Goal: Browse casually: Explore the website without a specific task or goal

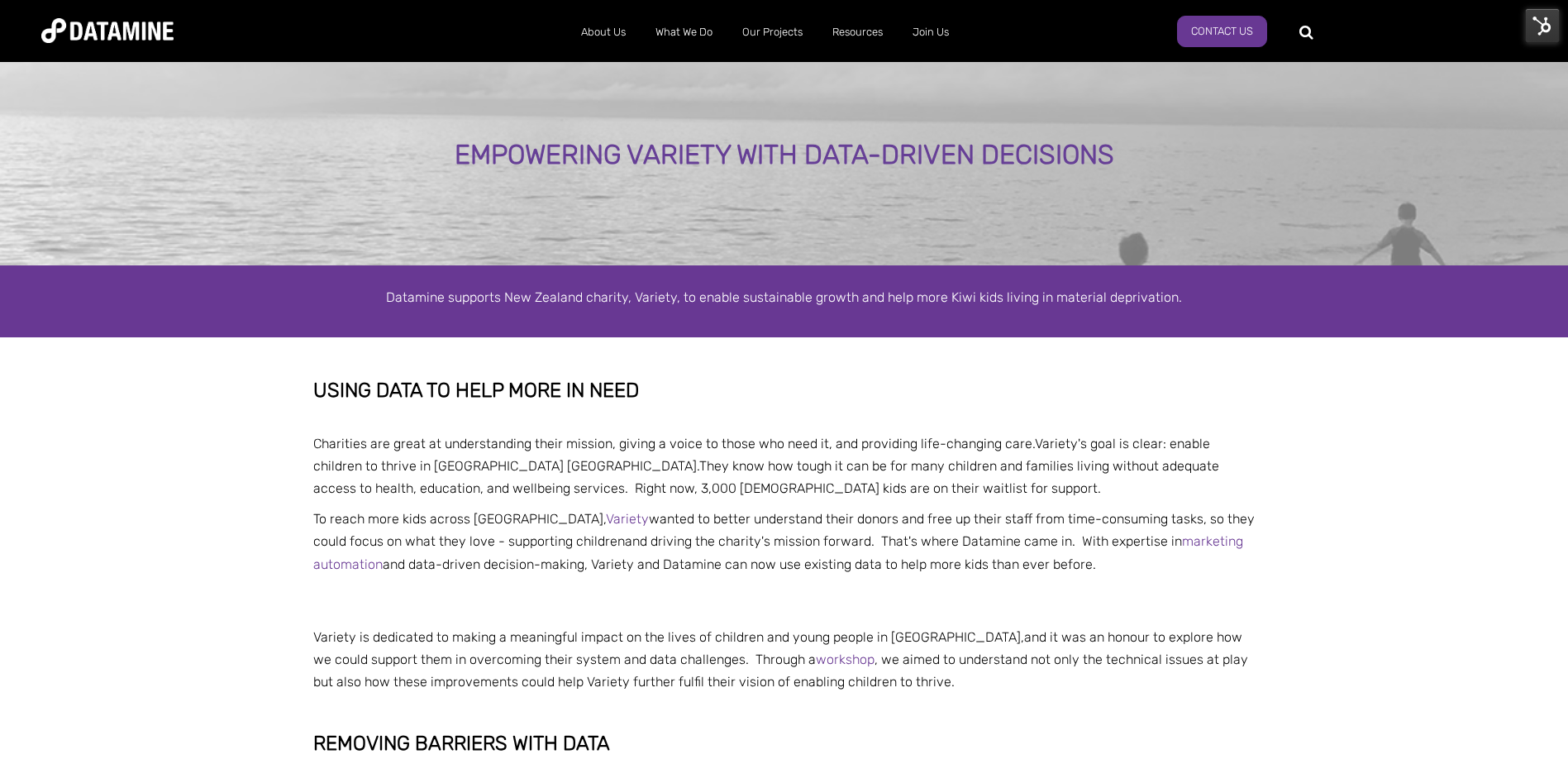
click at [107, 21] on img at bounding box center [107, 30] width 133 height 25
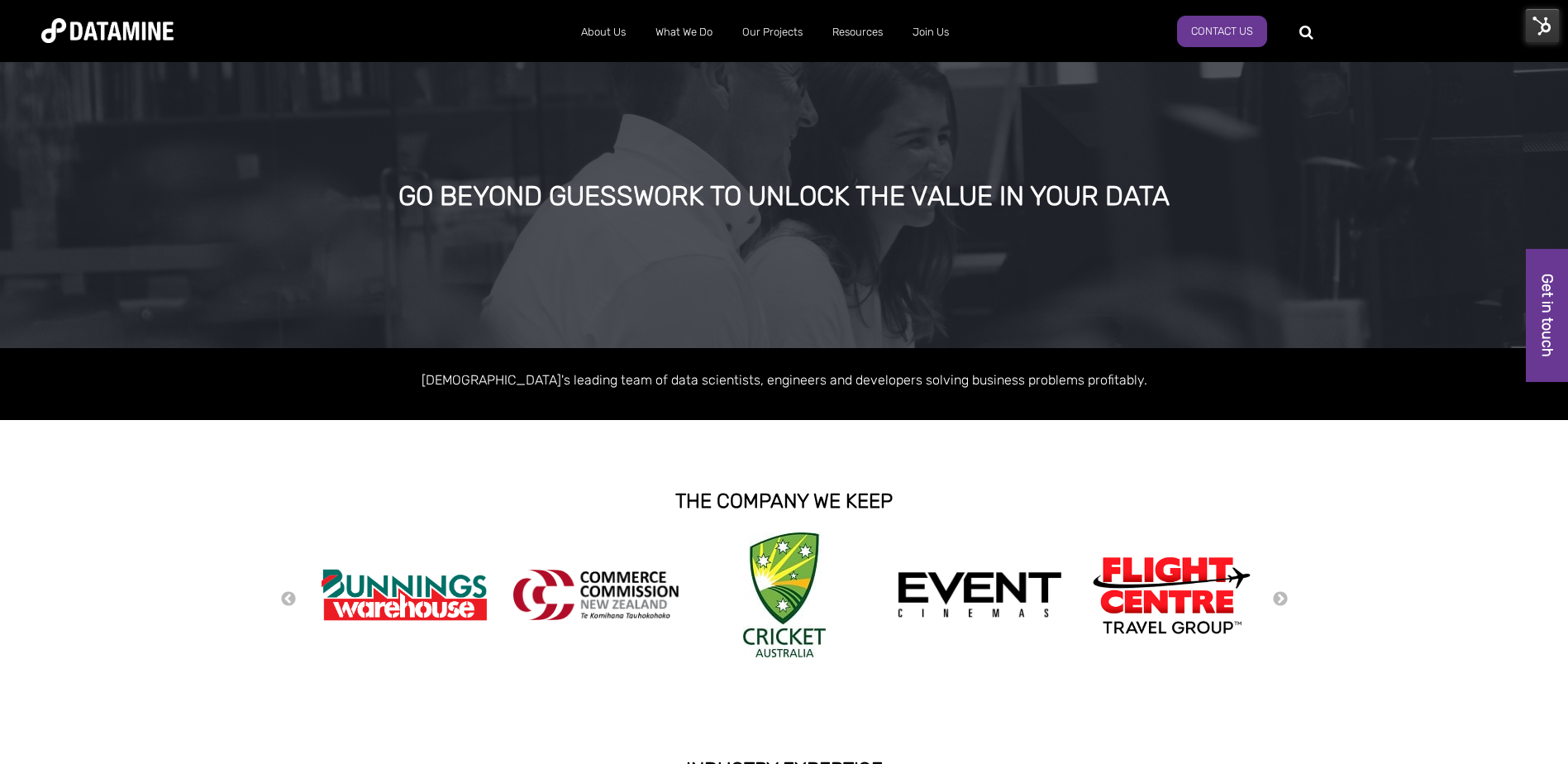
click at [814, 567] on img at bounding box center [784, 595] width 82 height 125
click at [798, 582] on img at bounding box center [784, 595] width 82 height 125
click at [1273, 602] on button "Next" at bounding box center [1281, 599] width 17 height 18
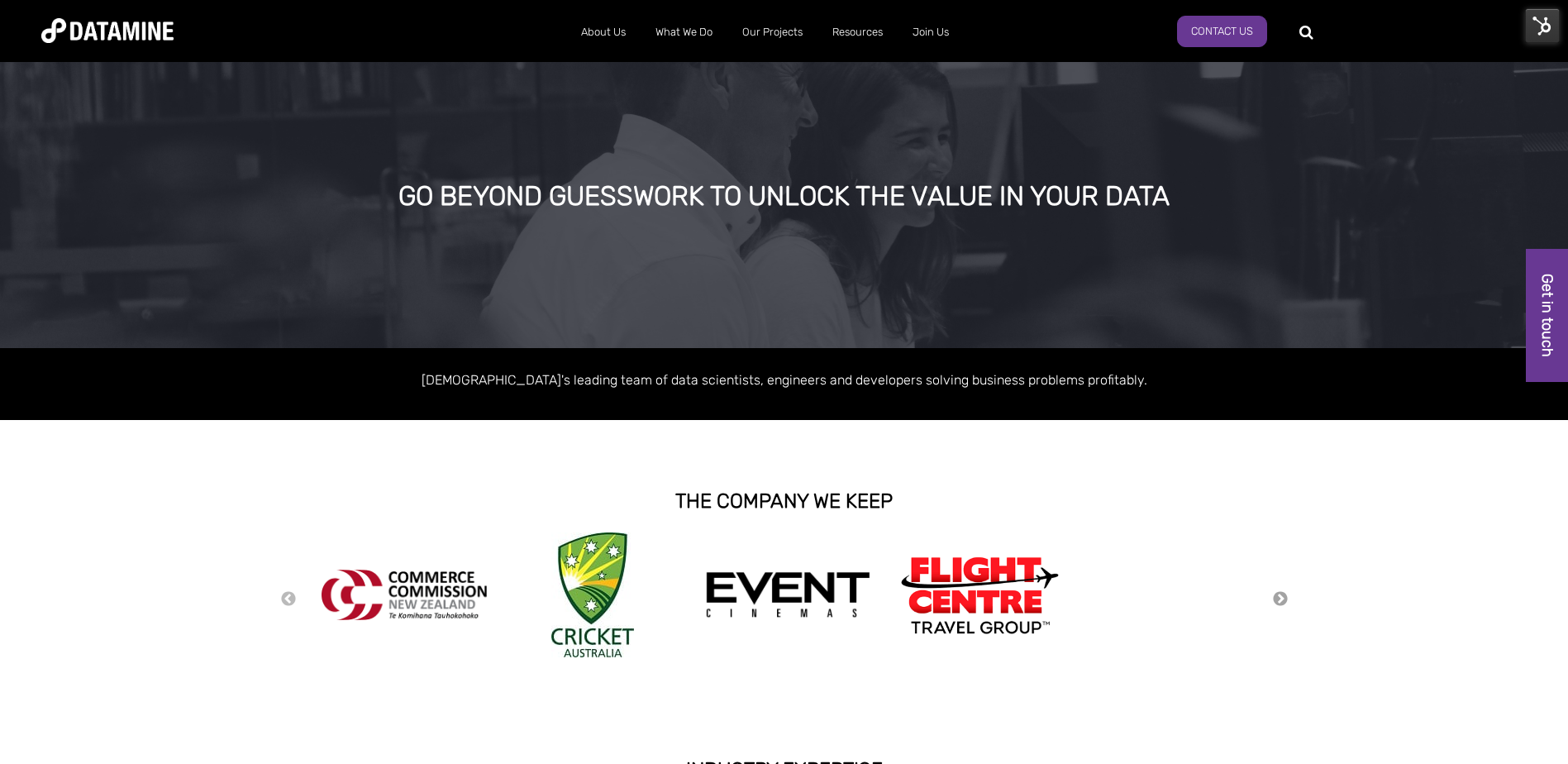
click at [1279, 598] on button "Next" at bounding box center [1281, 599] width 17 height 18
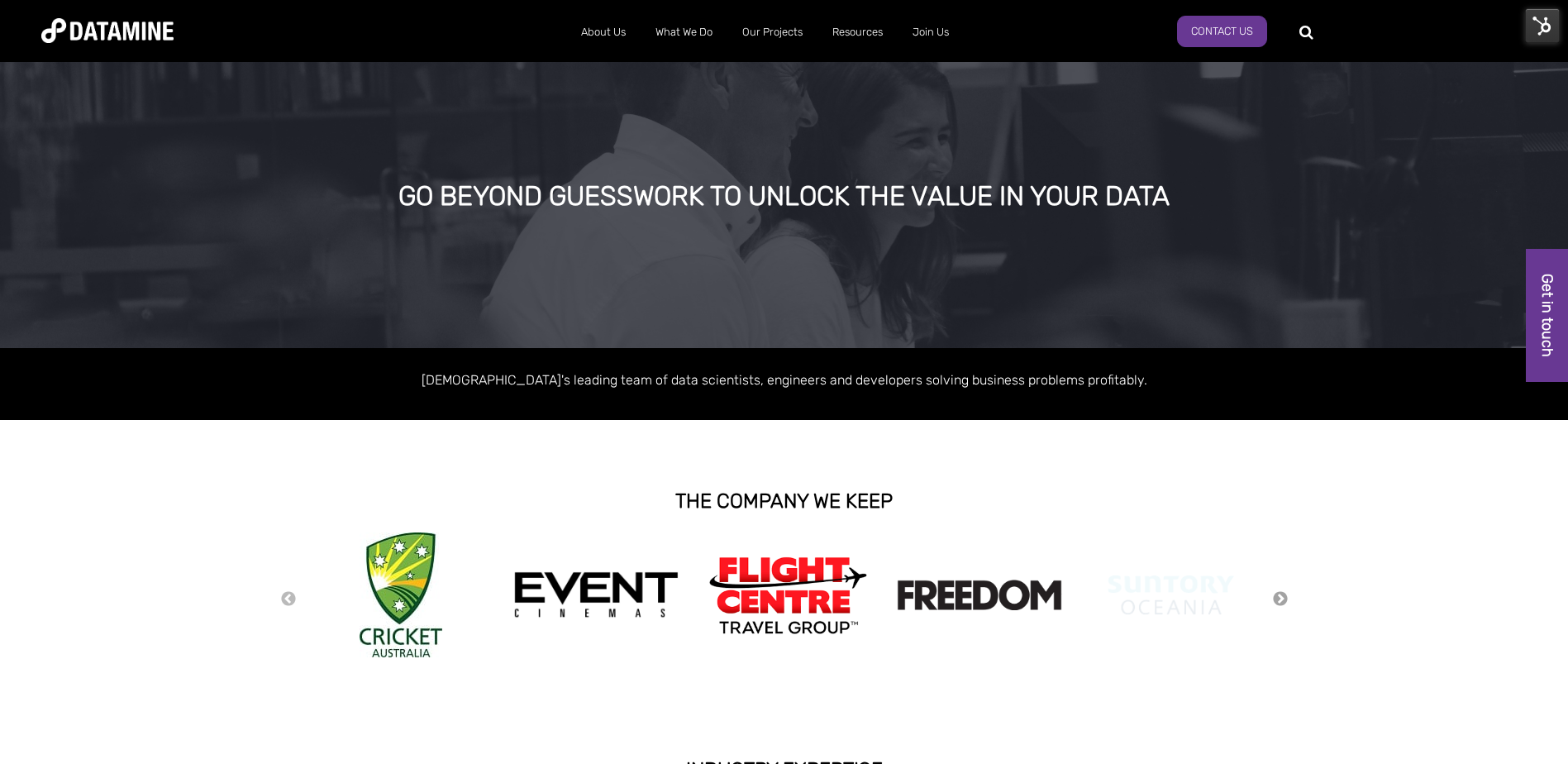
click at [1279, 598] on button "Next" at bounding box center [1281, 599] width 17 height 18
click at [1280, 598] on button "Next" at bounding box center [1281, 599] width 17 height 18
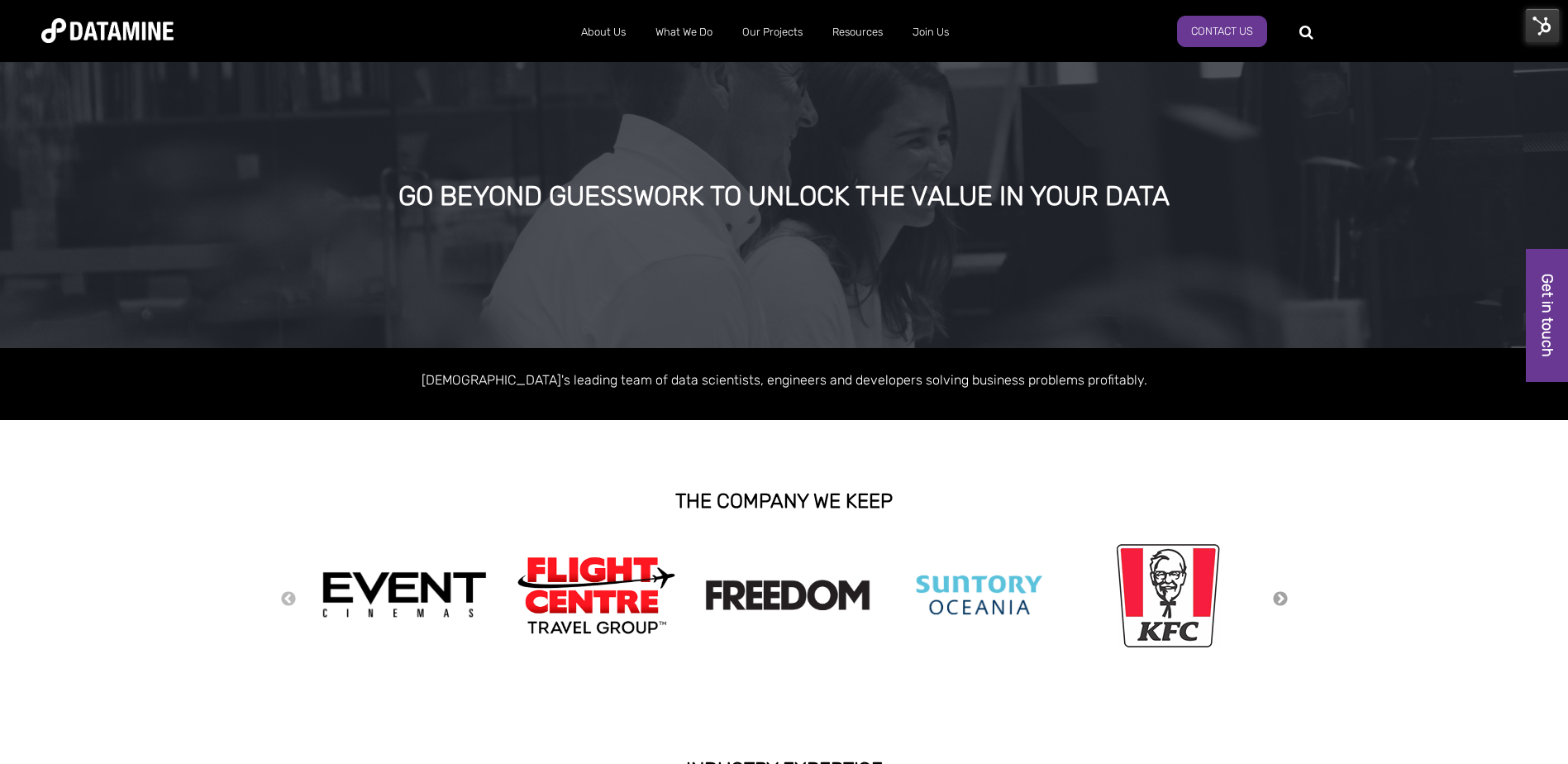
click at [1280, 598] on button "Next" at bounding box center [1281, 599] width 17 height 18
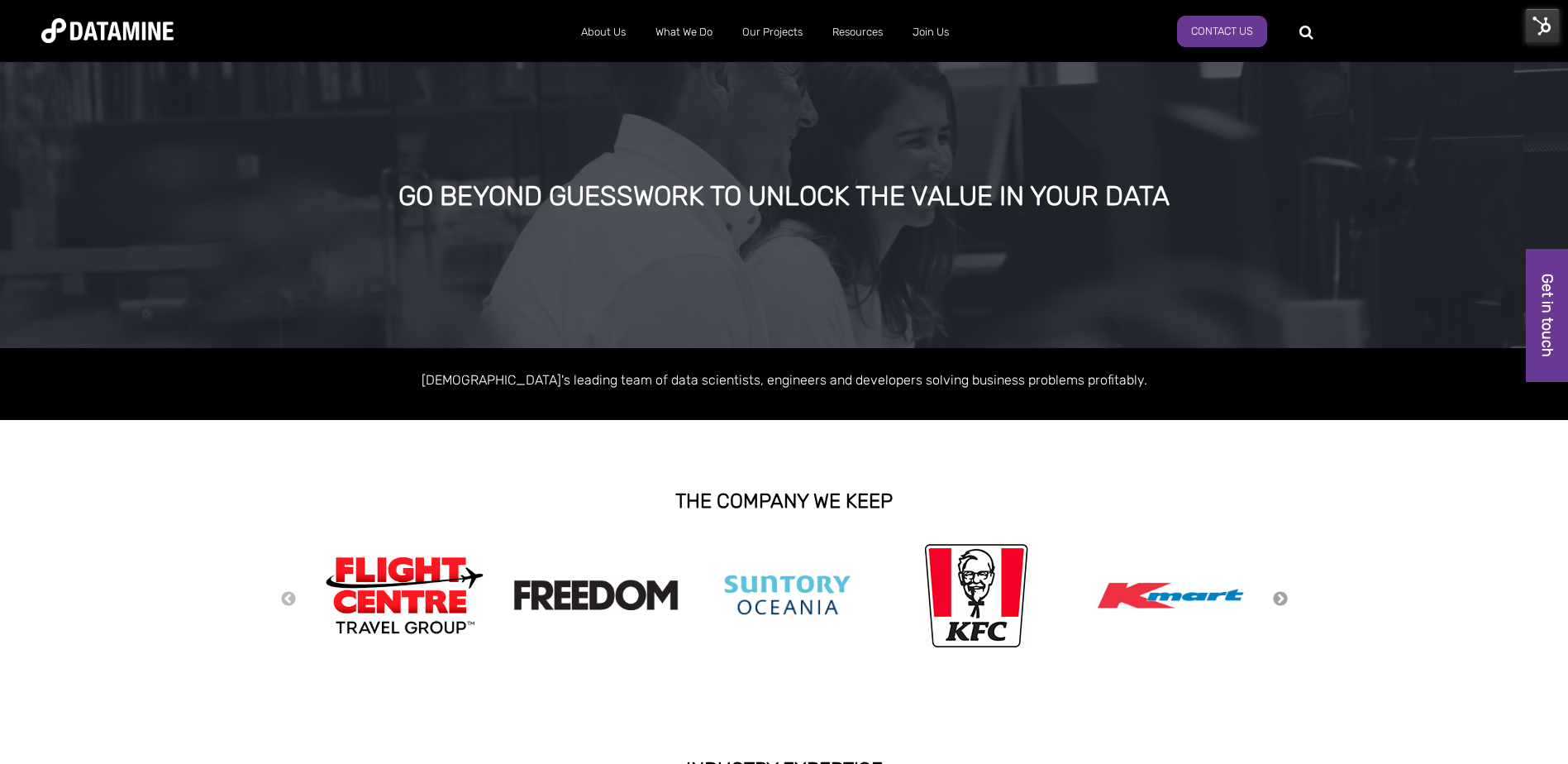
click at [1280, 598] on button "Next" at bounding box center [1281, 599] width 17 height 18
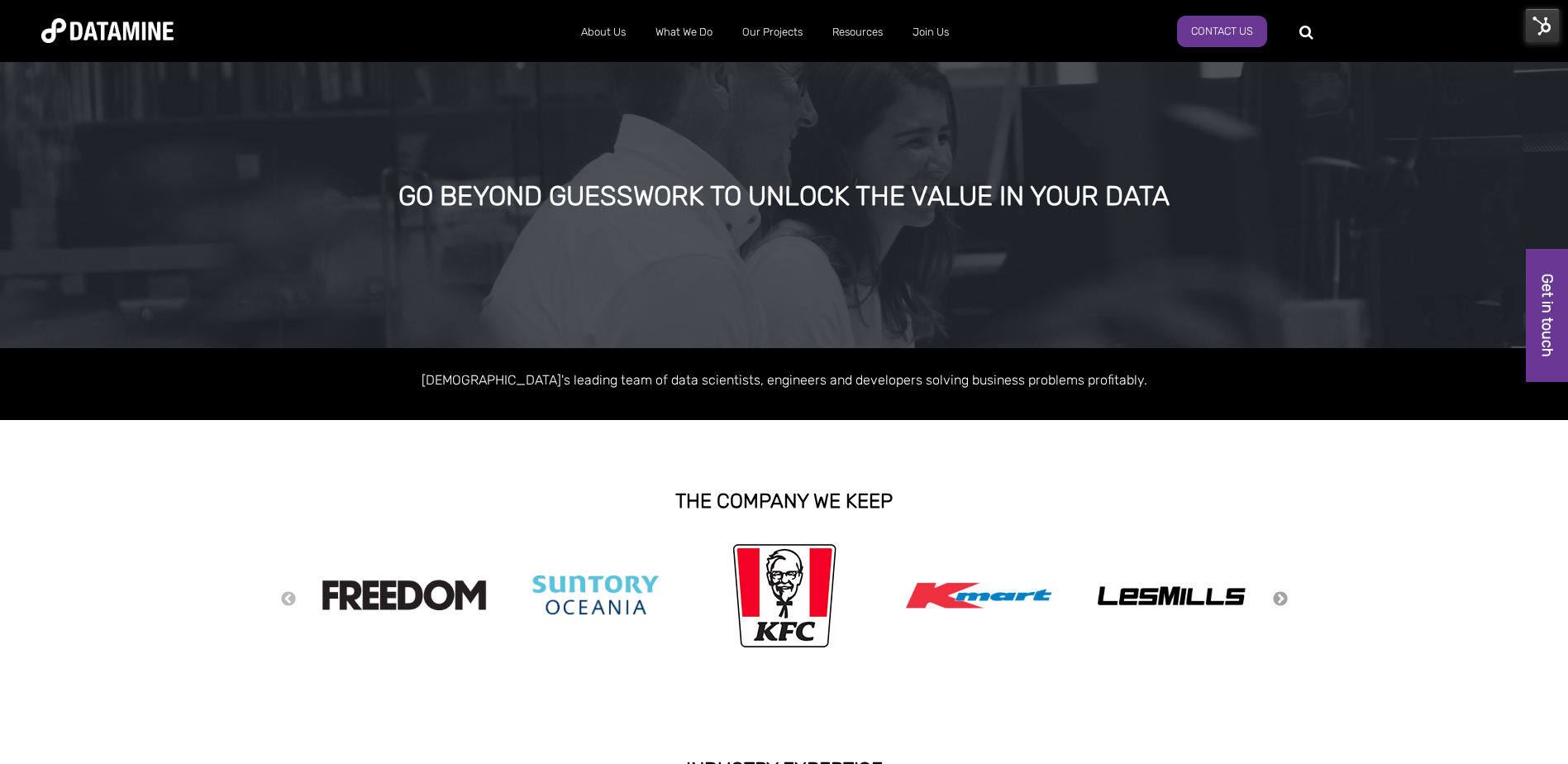
click at [1280, 598] on button "Next" at bounding box center [1281, 599] width 17 height 18
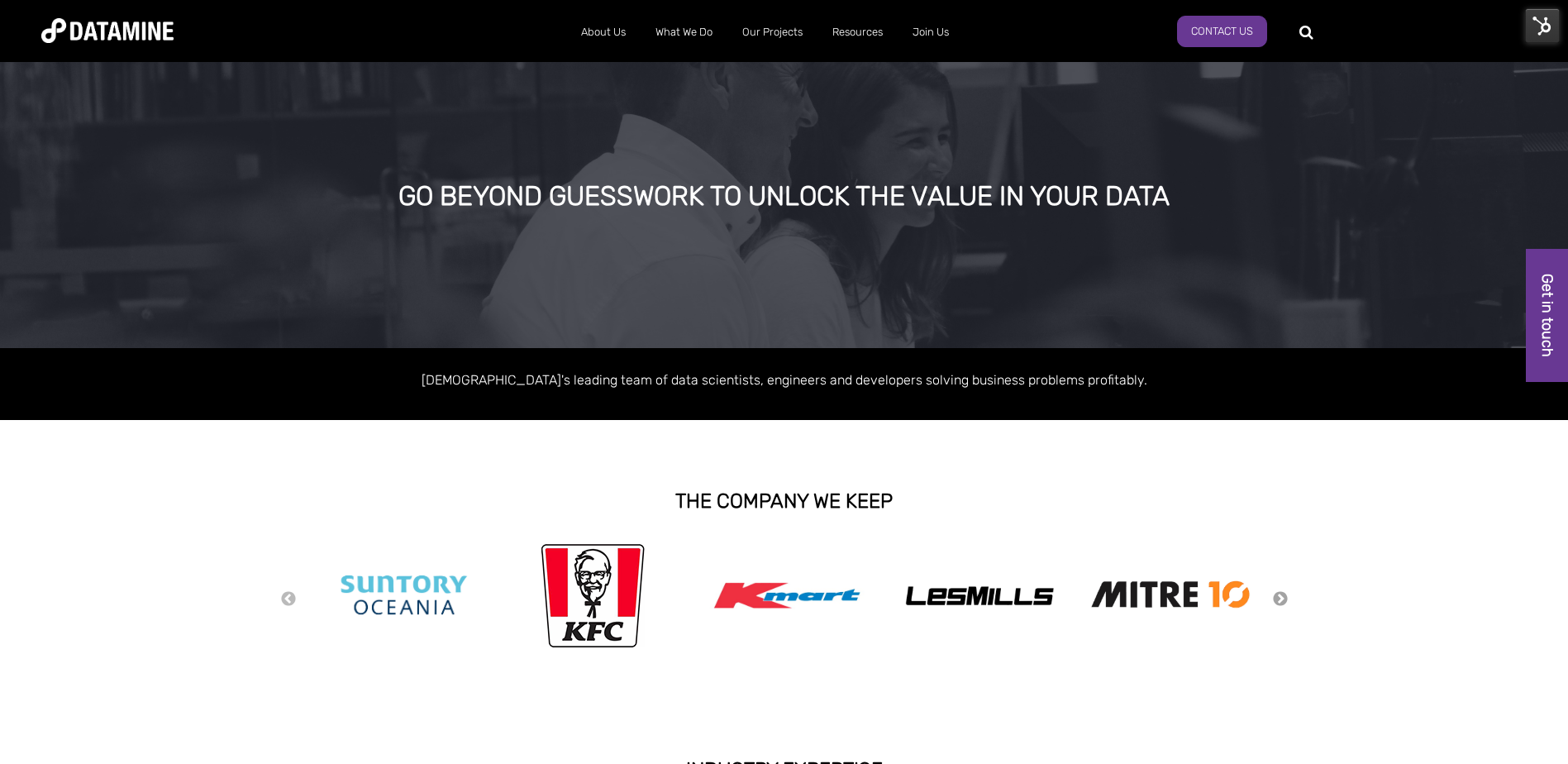
click at [1279, 598] on button "Next" at bounding box center [1281, 599] width 17 height 18
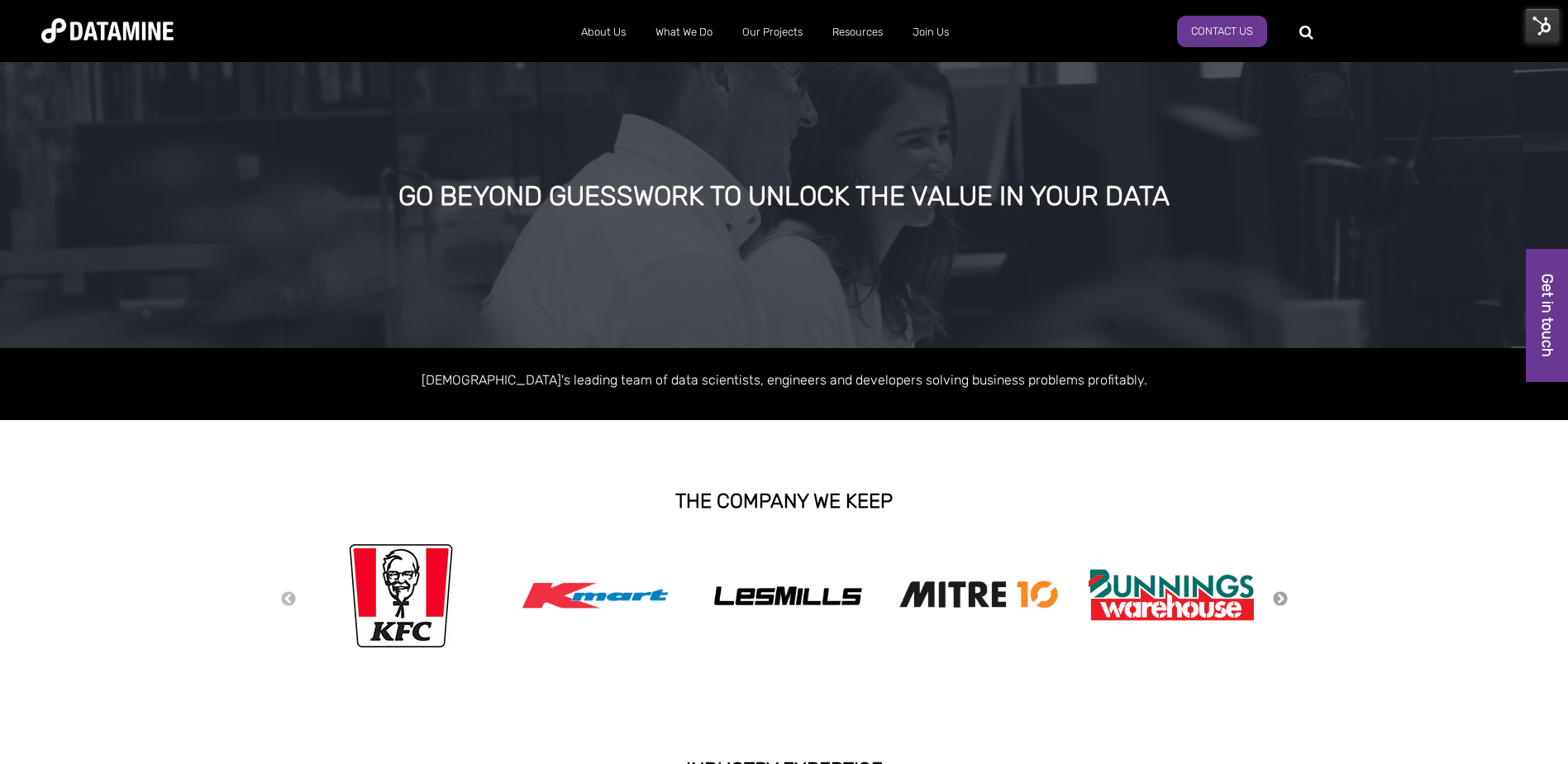
click at [1279, 598] on button "Next" at bounding box center [1281, 599] width 17 height 18
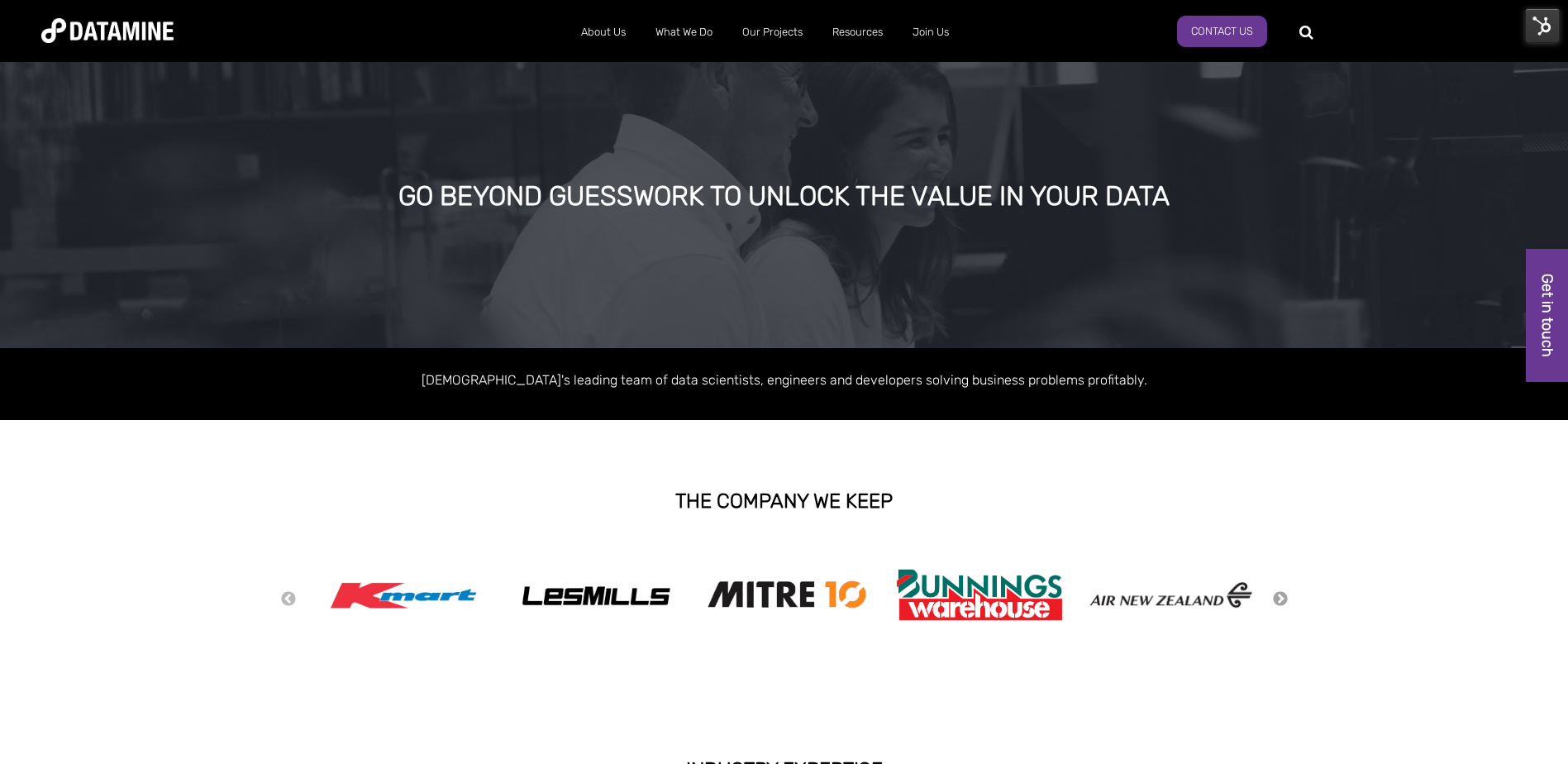
click at [1279, 598] on button "Next" at bounding box center [1281, 599] width 17 height 18
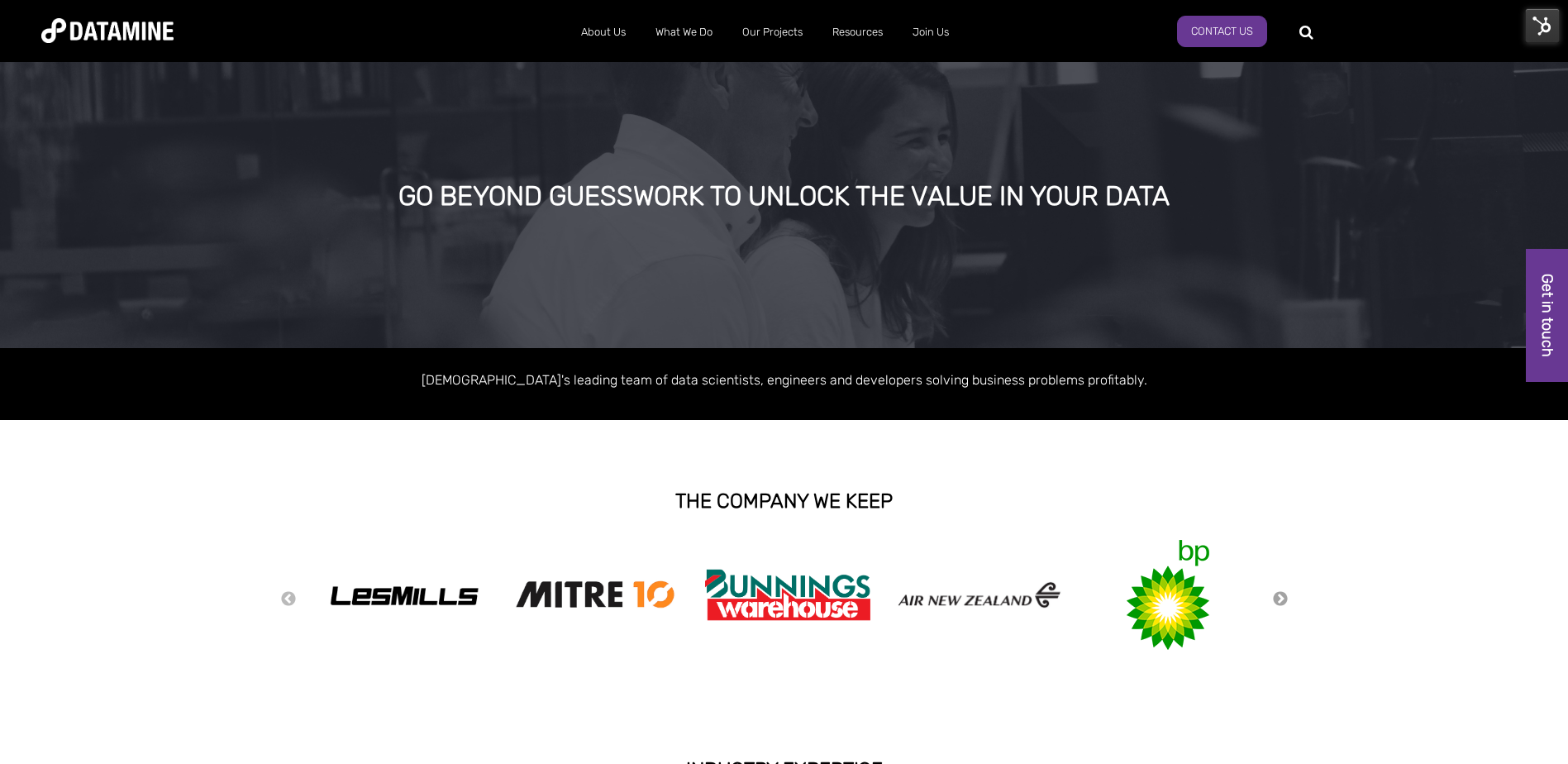
click at [1279, 598] on button "Next" at bounding box center [1281, 599] width 17 height 18
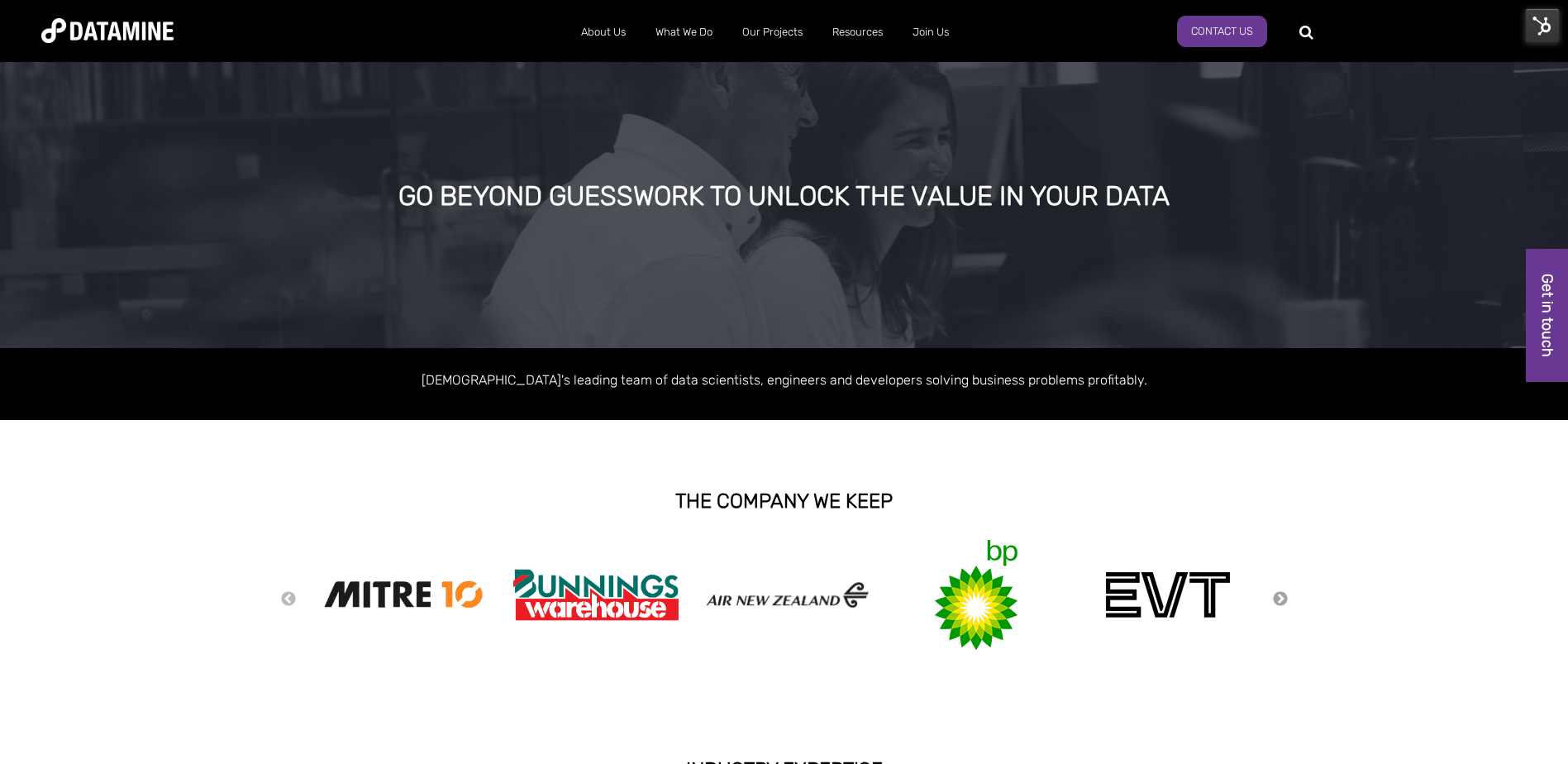
click at [1279, 598] on button "Next" at bounding box center [1281, 599] width 17 height 18
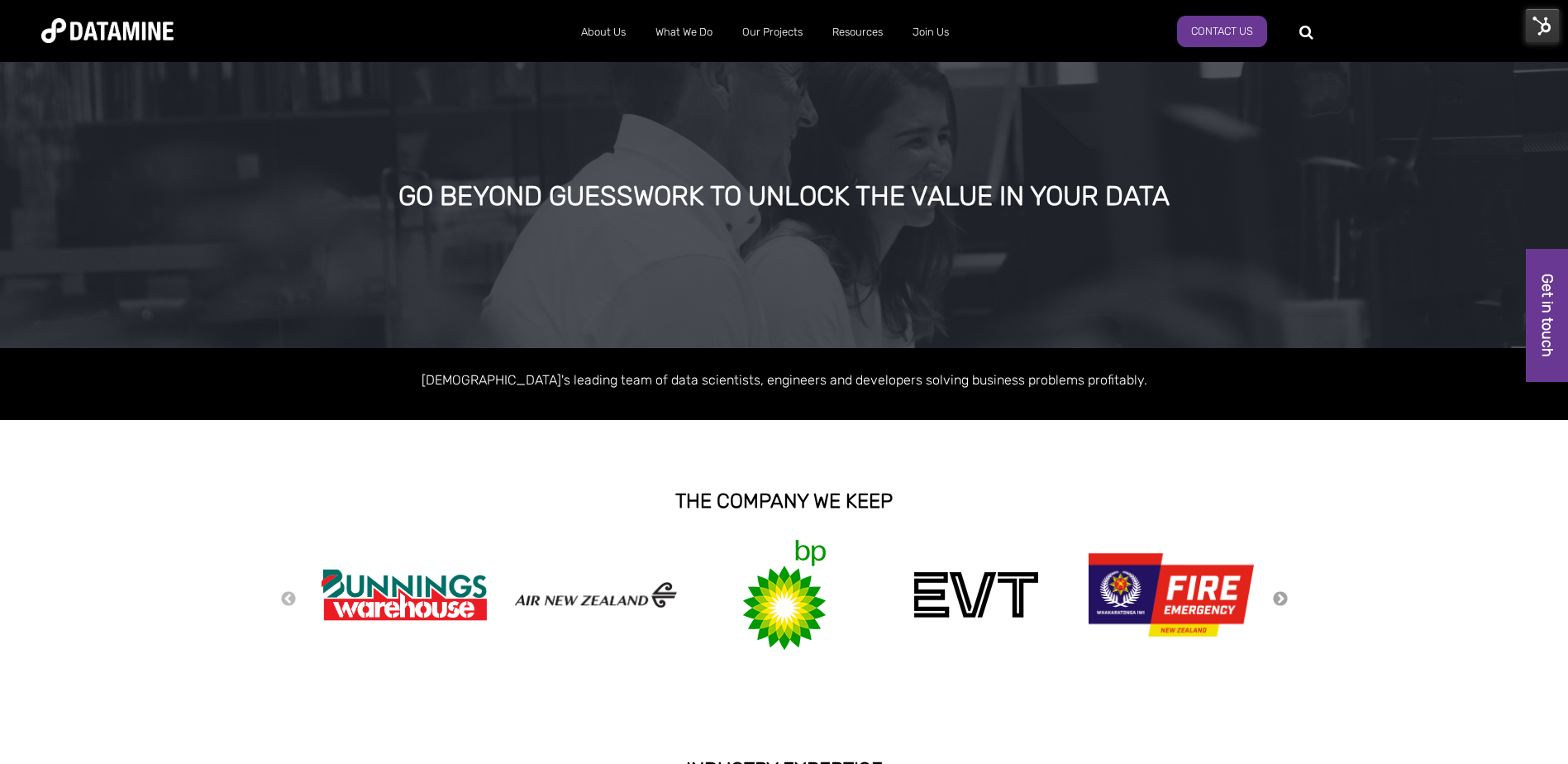
click at [1279, 598] on button "Next" at bounding box center [1281, 599] width 17 height 18
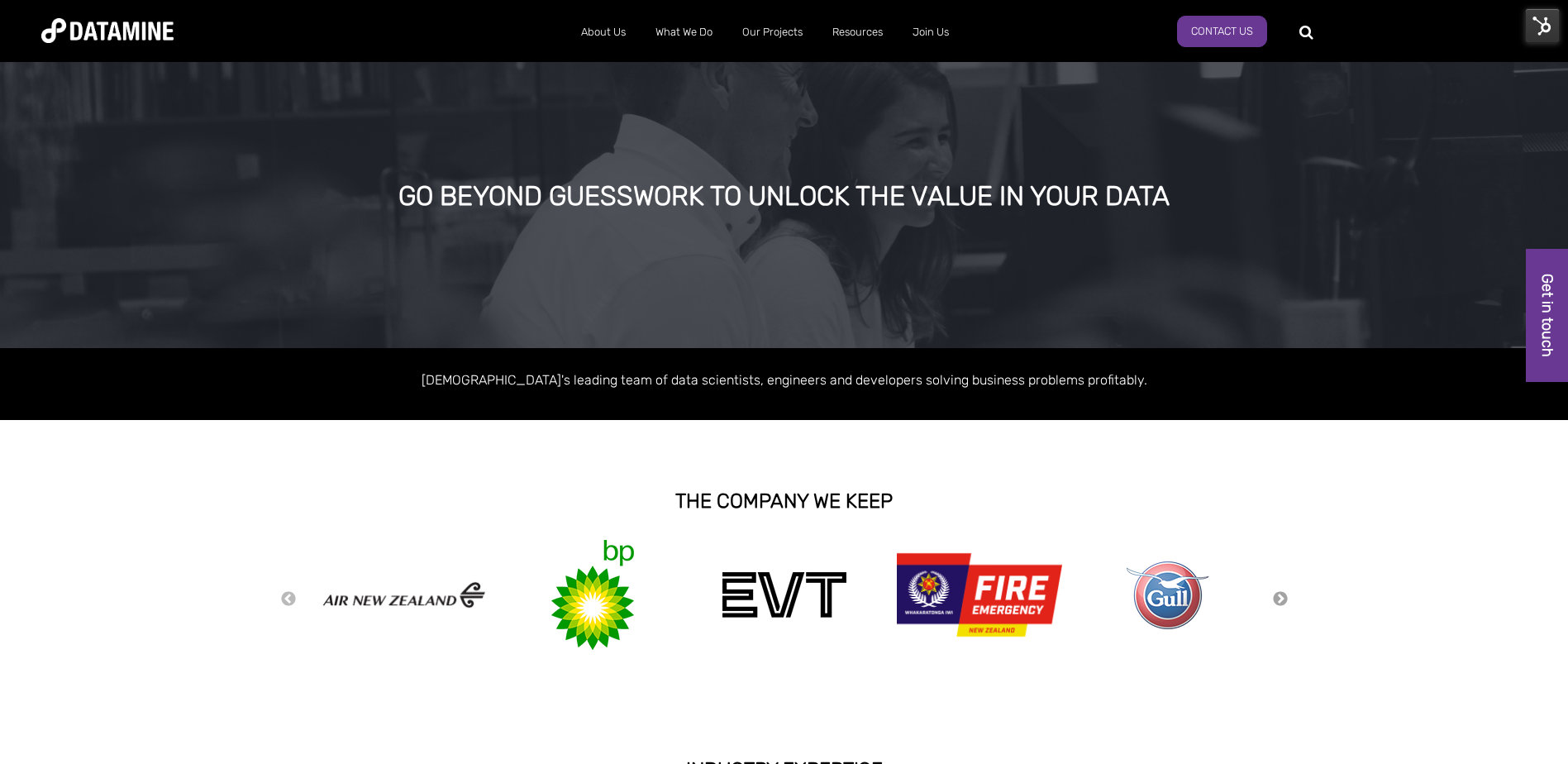
click at [1279, 596] on button "Next" at bounding box center [1281, 599] width 17 height 18
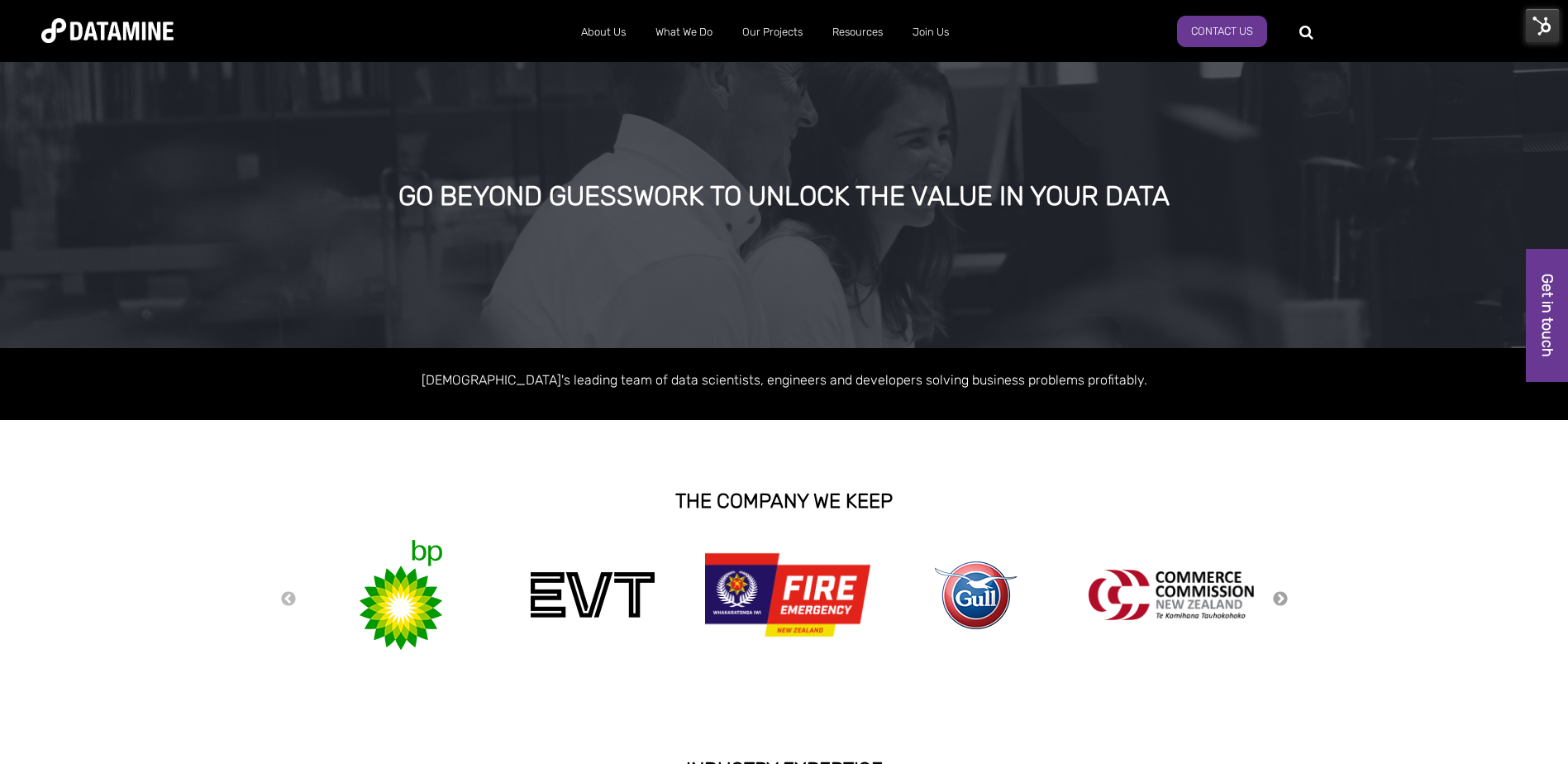
click at [1276, 596] on button "Next" at bounding box center [1281, 599] width 17 height 18
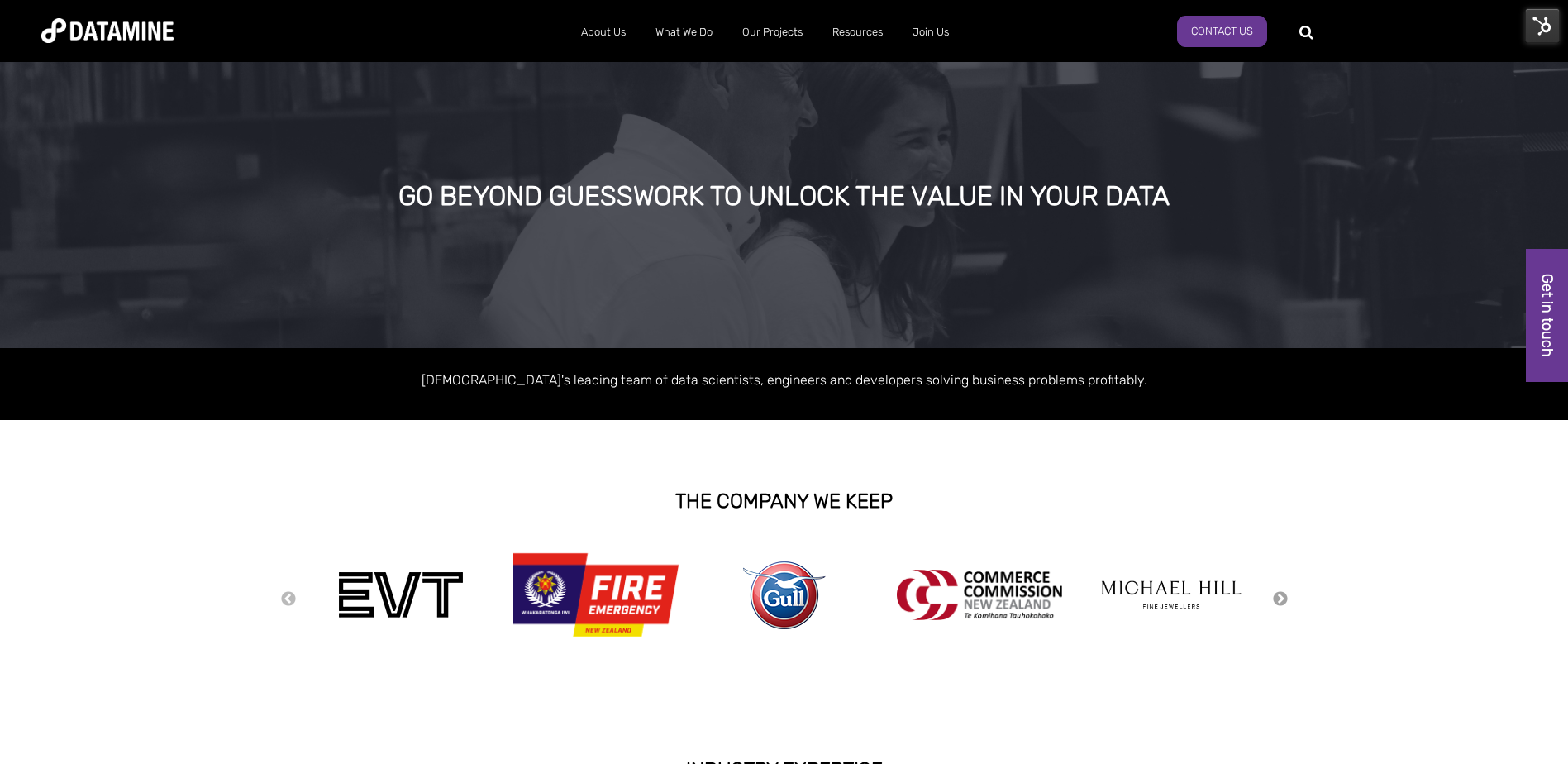
click at [1276, 596] on button "Next" at bounding box center [1281, 599] width 17 height 18
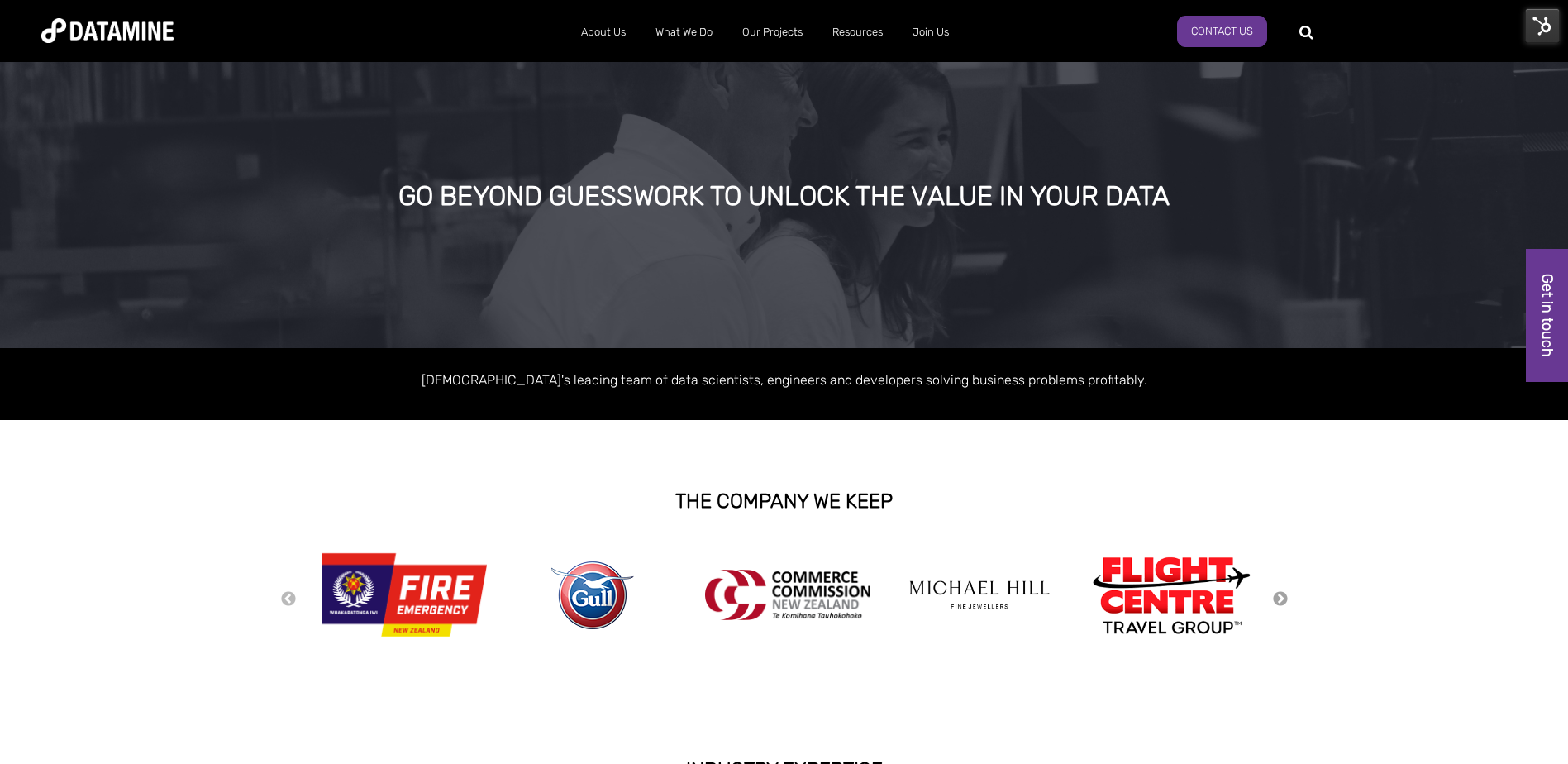
click at [1276, 597] on button "Next" at bounding box center [1281, 599] width 17 height 18
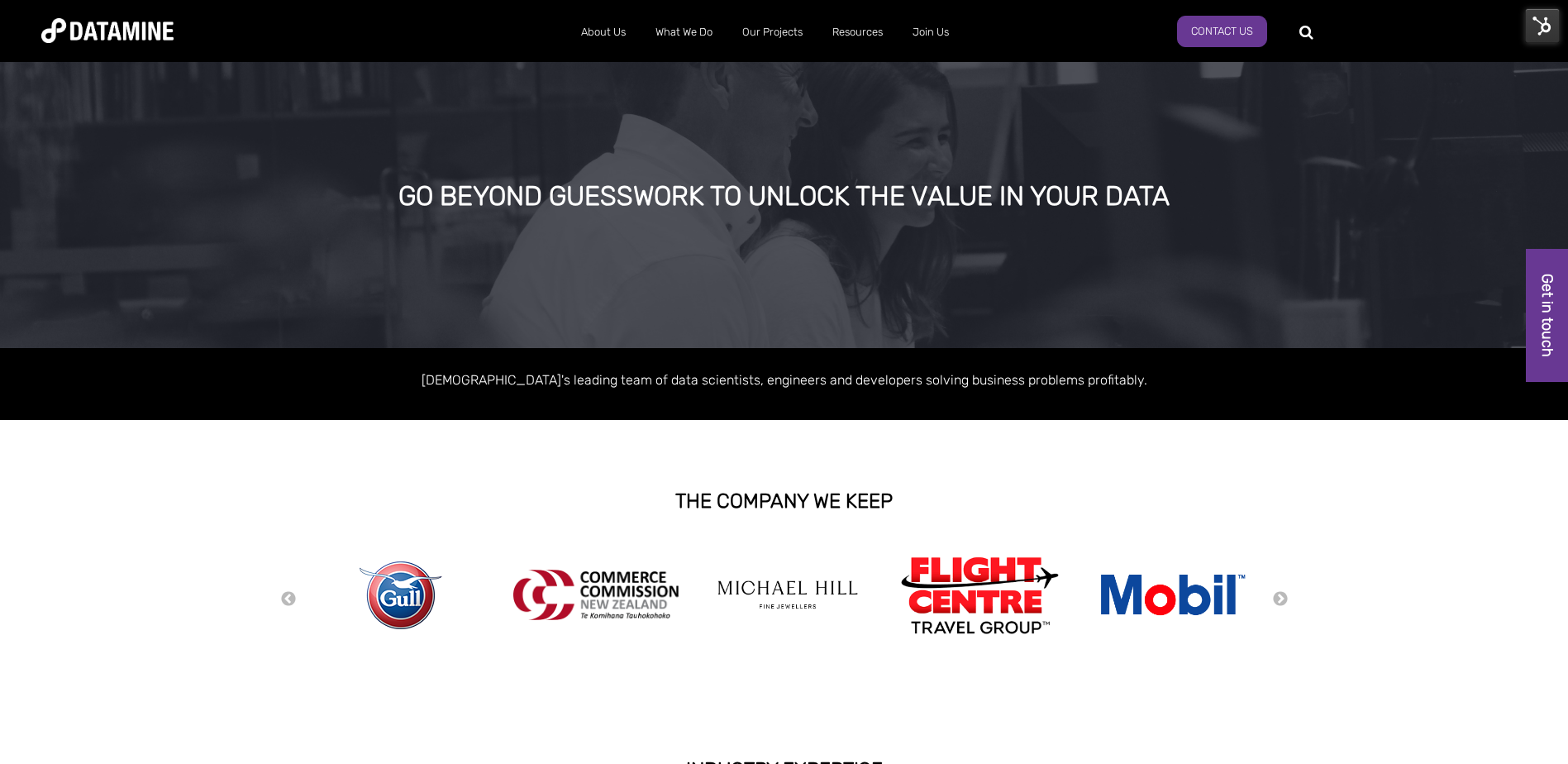
drag, startPoint x: 1249, startPoint y: 4, endPoint x: 1387, endPoint y: 605, distance: 616.6
click at [1387, 605] on div "Previous Next" at bounding box center [784, 598] width 1568 height 132
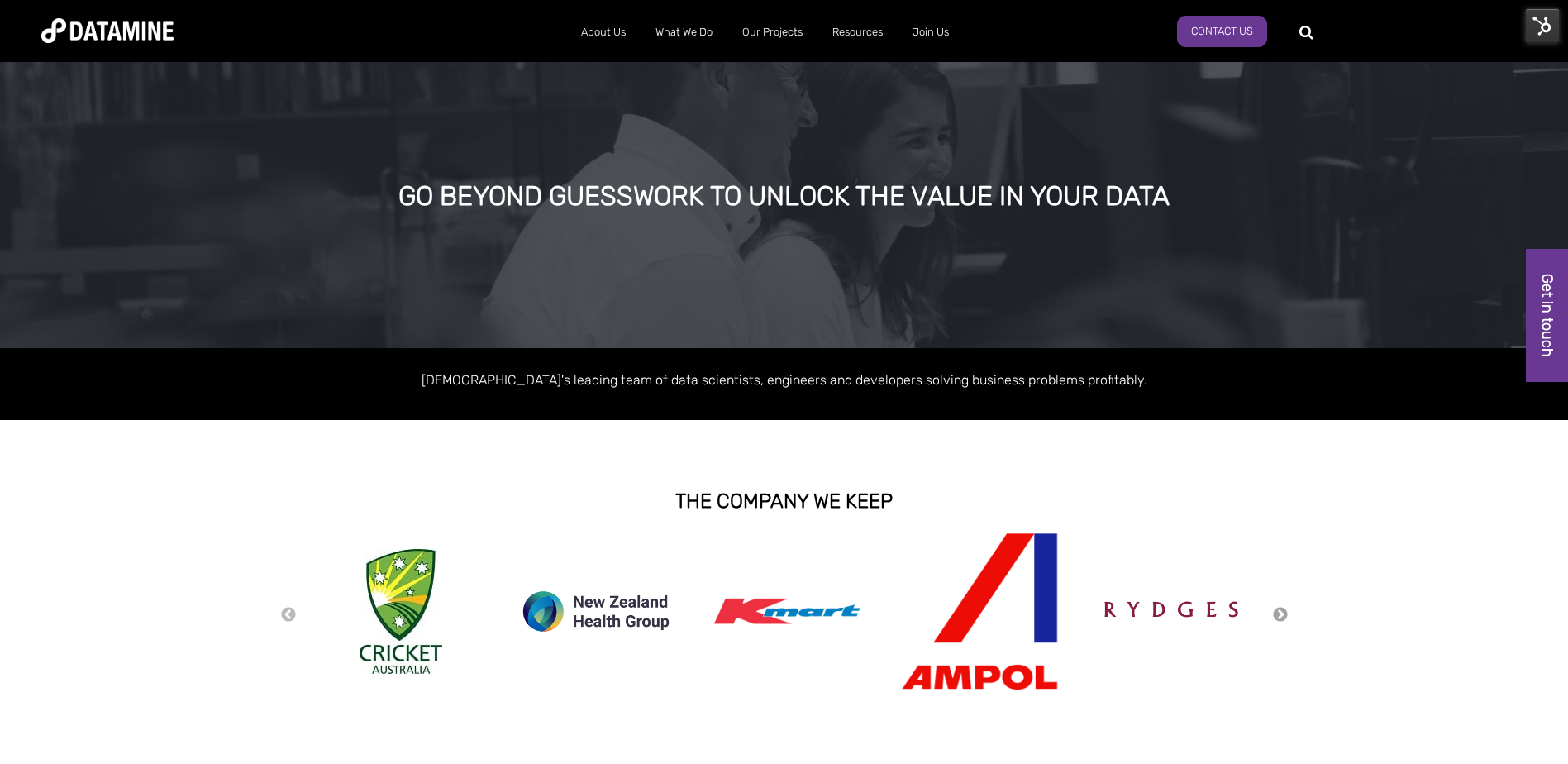
drag, startPoint x: 1279, startPoint y: 621, endPoint x: 1380, endPoint y: 16, distance: 613.4
click at [1279, 621] on button "Next" at bounding box center [1281, 615] width 17 height 18
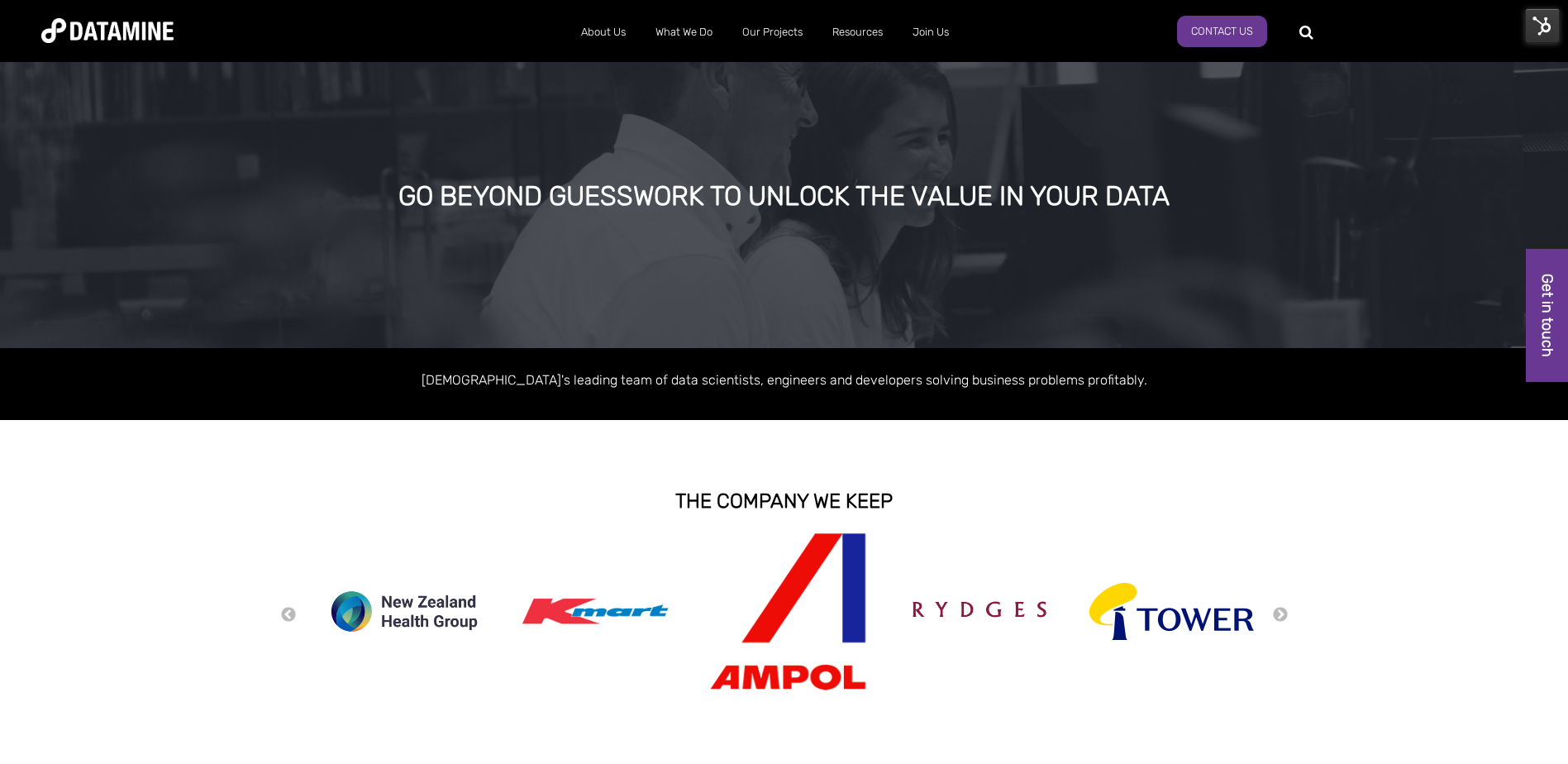
drag, startPoint x: 1380, startPoint y: 16, endPoint x: 1349, endPoint y: 698, distance: 682.7
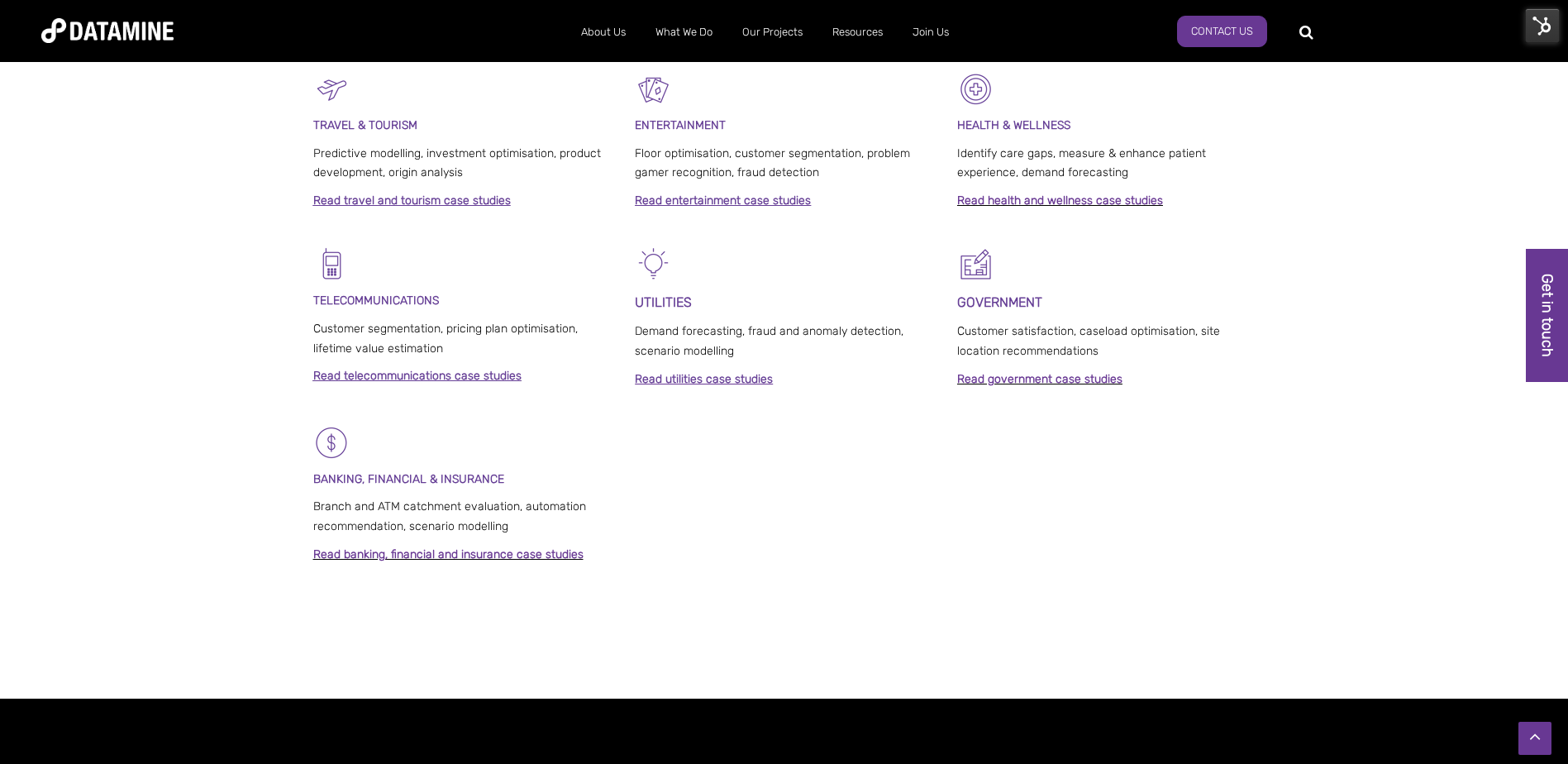
scroll to position [1284, 0]
